Goal: Navigation & Orientation: Understand site structure

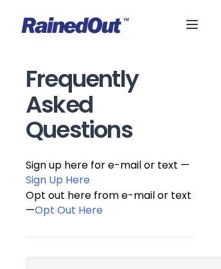
click at [110, 25] on icon at bounding box center [75, 25] width 107 height 16
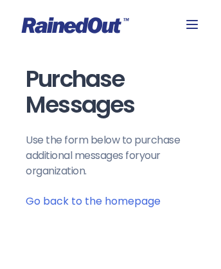
click at [110, 25] on icon at bounding box center [75, 25] width 107 height 16
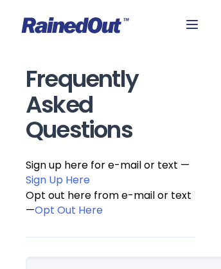
click at [110, 25] on icon at bounding box center [75, 25] width 107 height 16
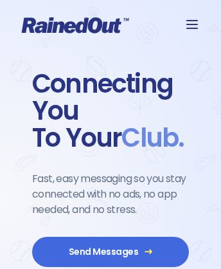
scroll to position [1720, 0]
